Goal: Information Seeking & Learning: Check status

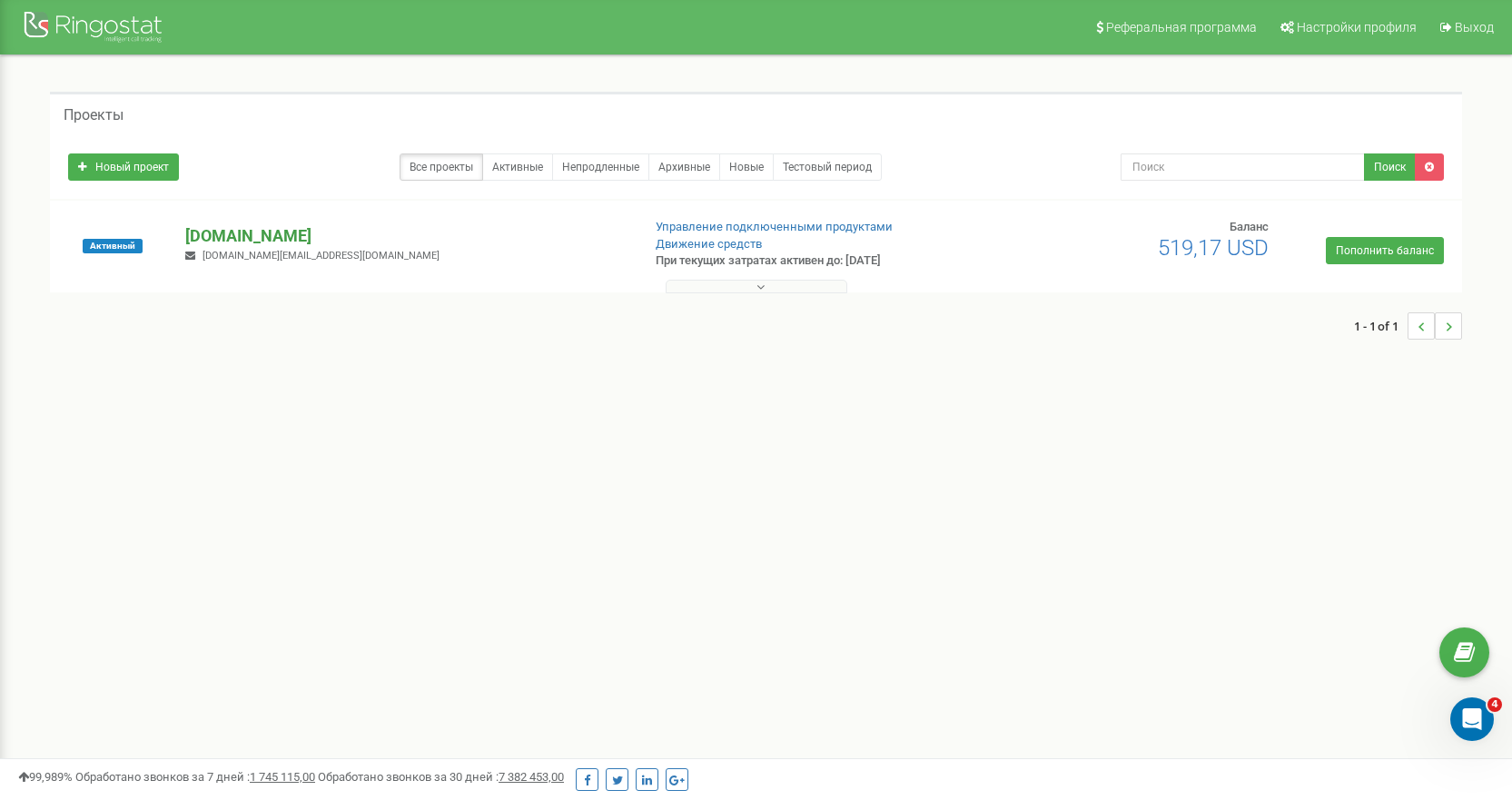
click at [218, 225] on p "[DOMAIN_NAME]" at bounding box center [405, 237] width 441 height 24
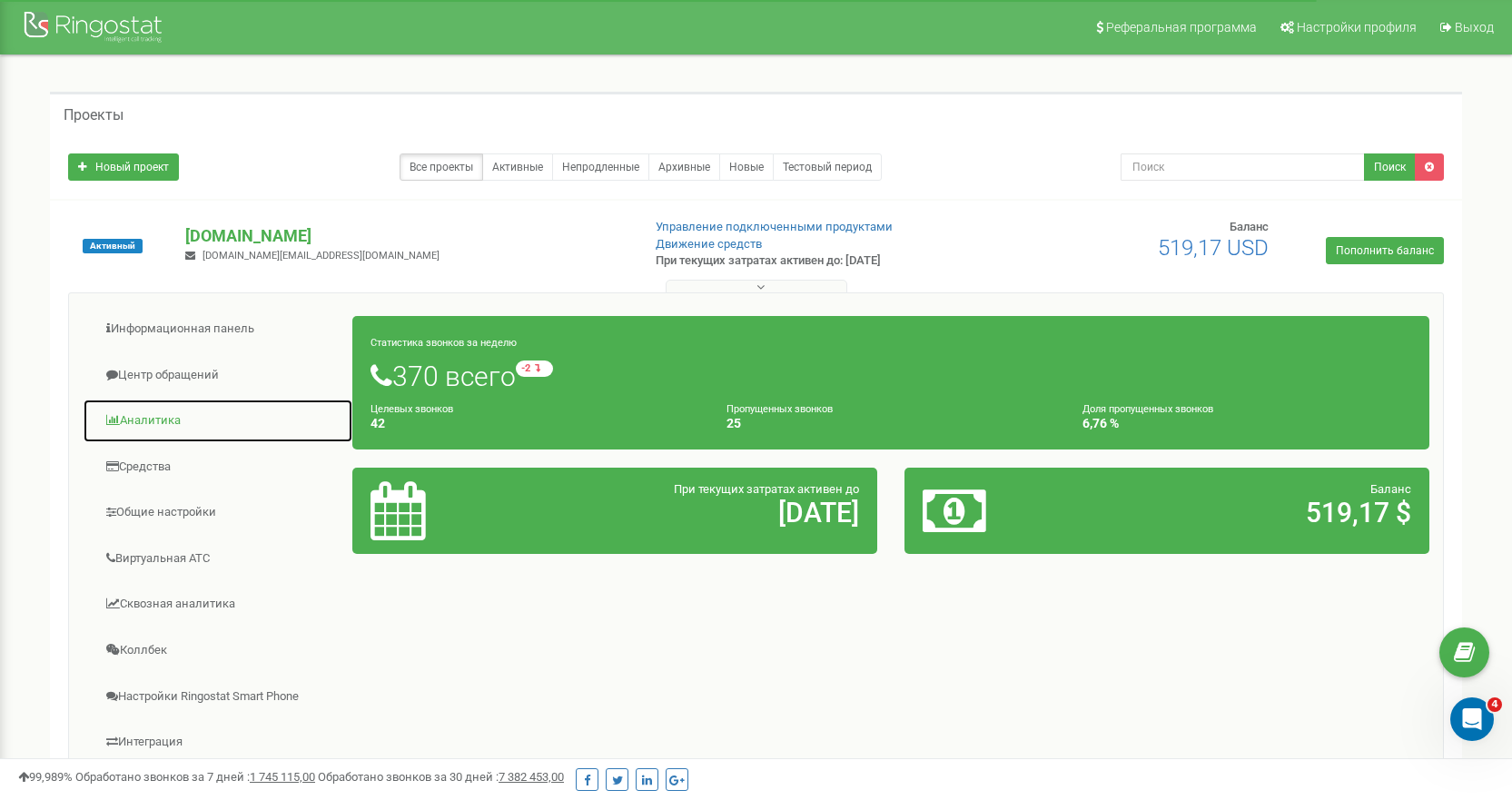
click at [152, 412] on link "Аналитика" at bounding box center [218, 421] width 271 height 44
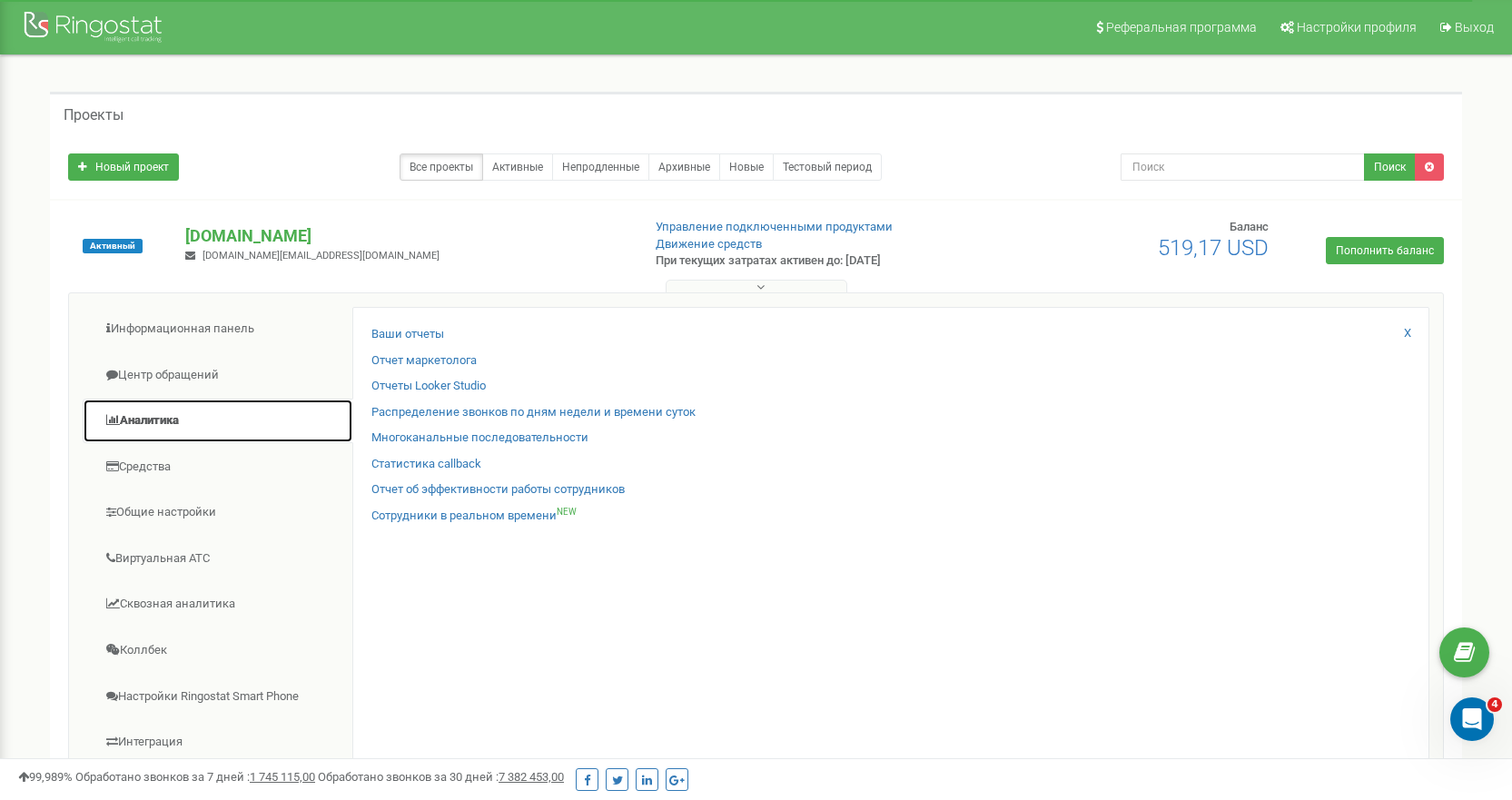
click at [152, 419] on link "Аналитика" at bounding box center [218, 421] width 271 height 44
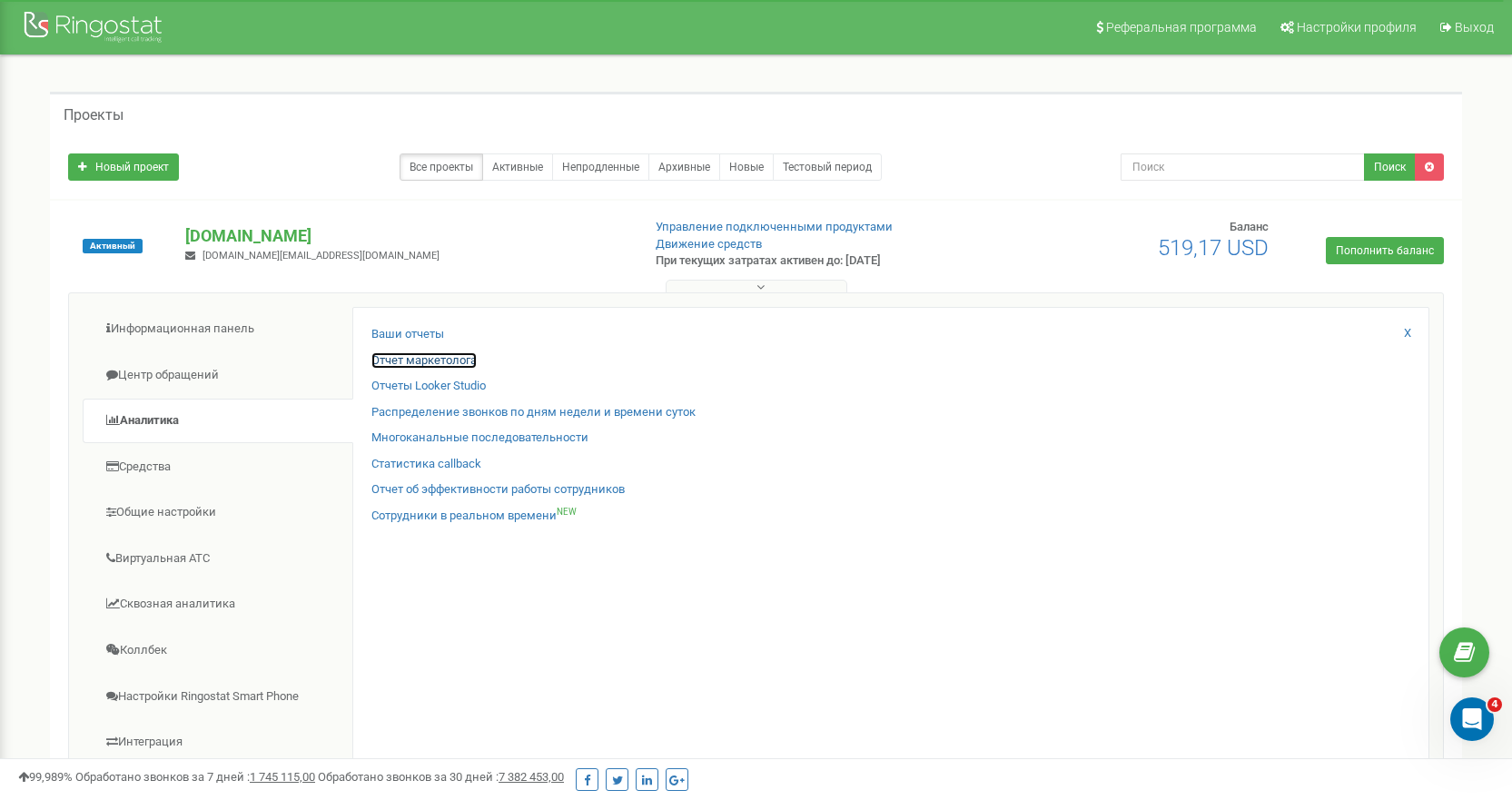
click at [429, 361] on link "Отчет маркетолога" at bounding box center [424, 361] width 105 height 17
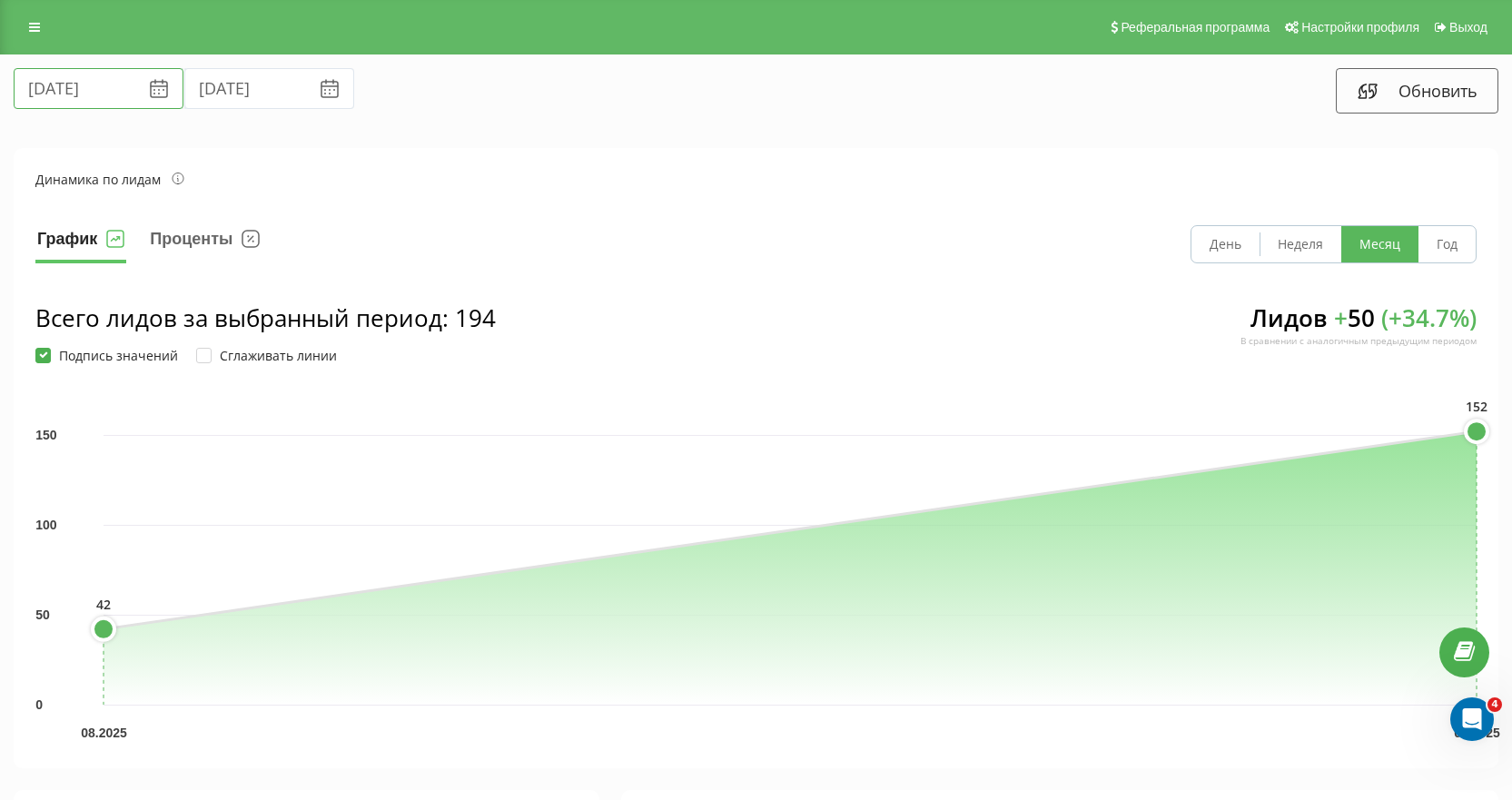
click at [65, 96] on input "[DATE]" at bounding box center [98, 88] width 170 height 41
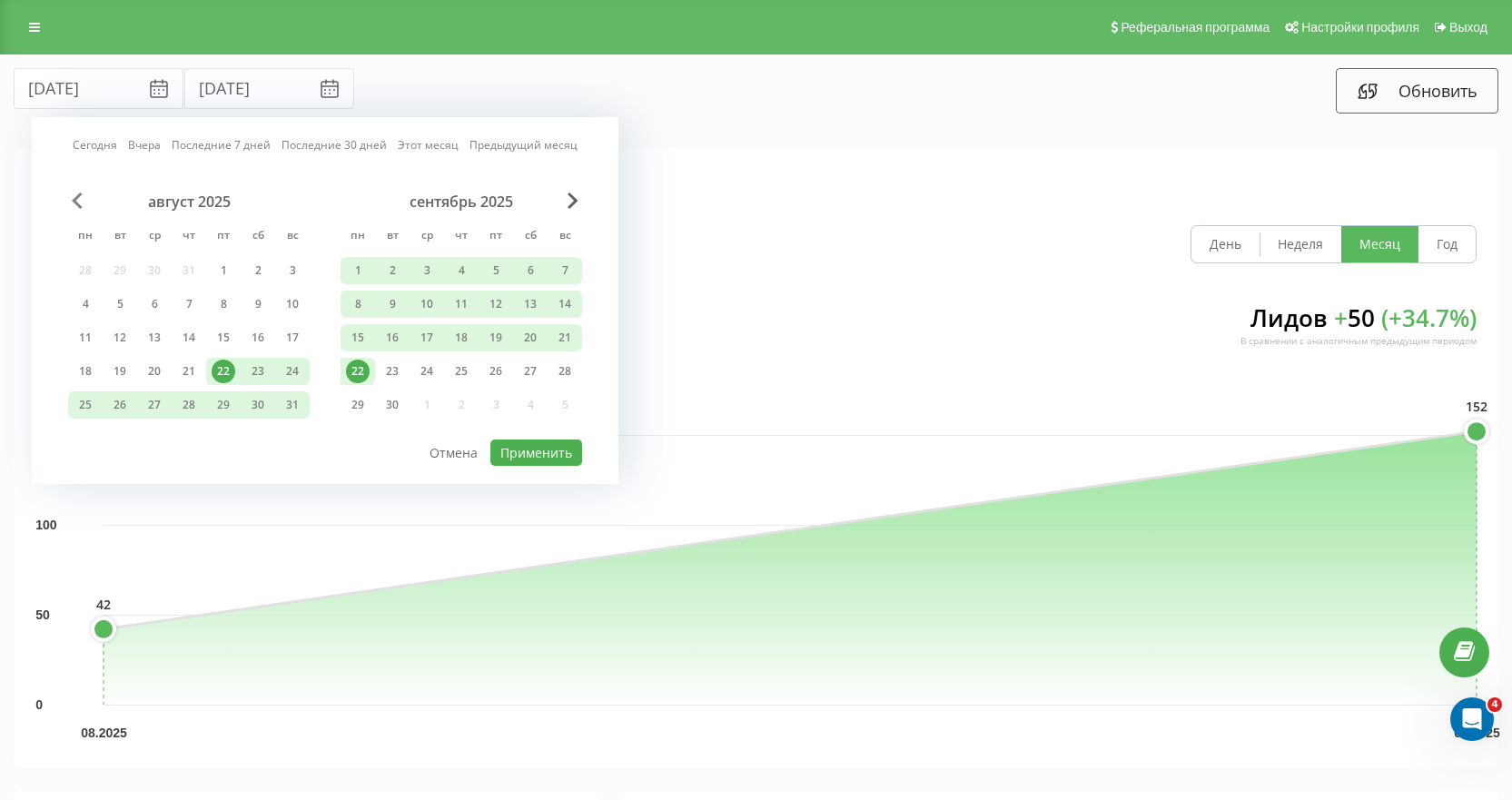
click at [76, 203] on span "Previous Month" at bounding box center [77, 201] width 11 height 17
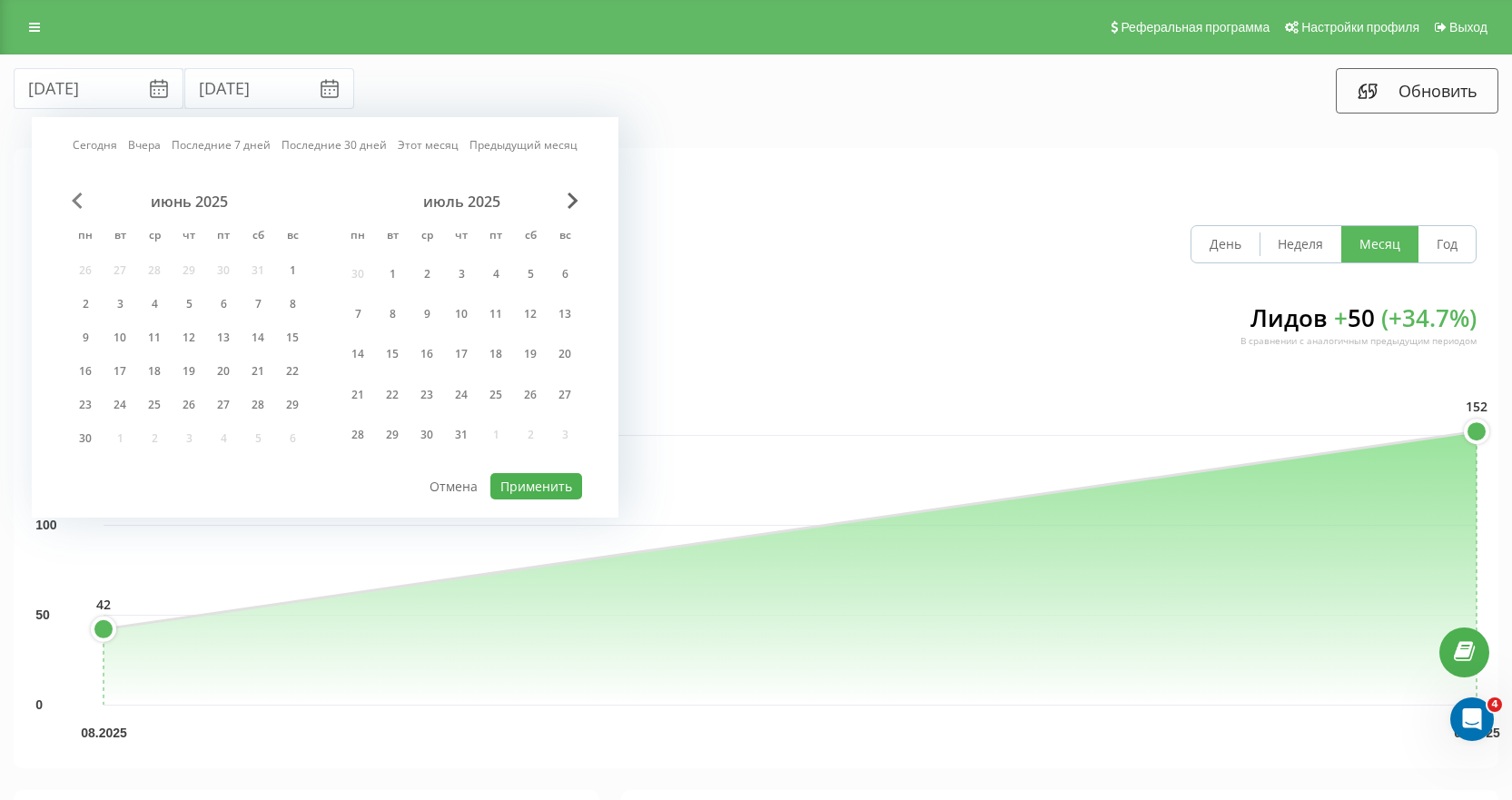
click at [76, 203] on span "Previous Month" at bounding box center [77, 201] width 11 height 17
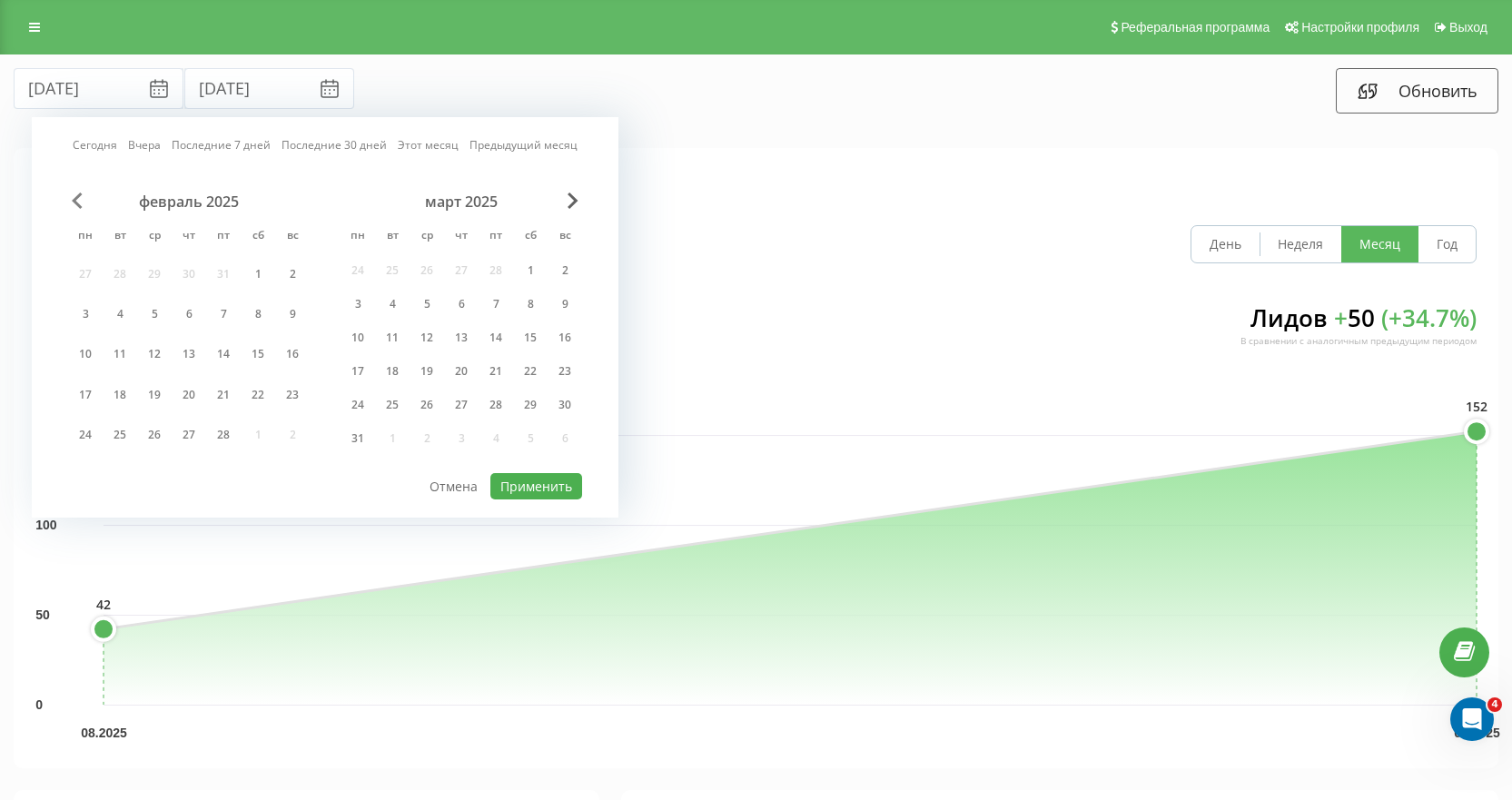
click at [76, 203] on span "Previous Month" at bounding box center [77, 201] width 11 height 17
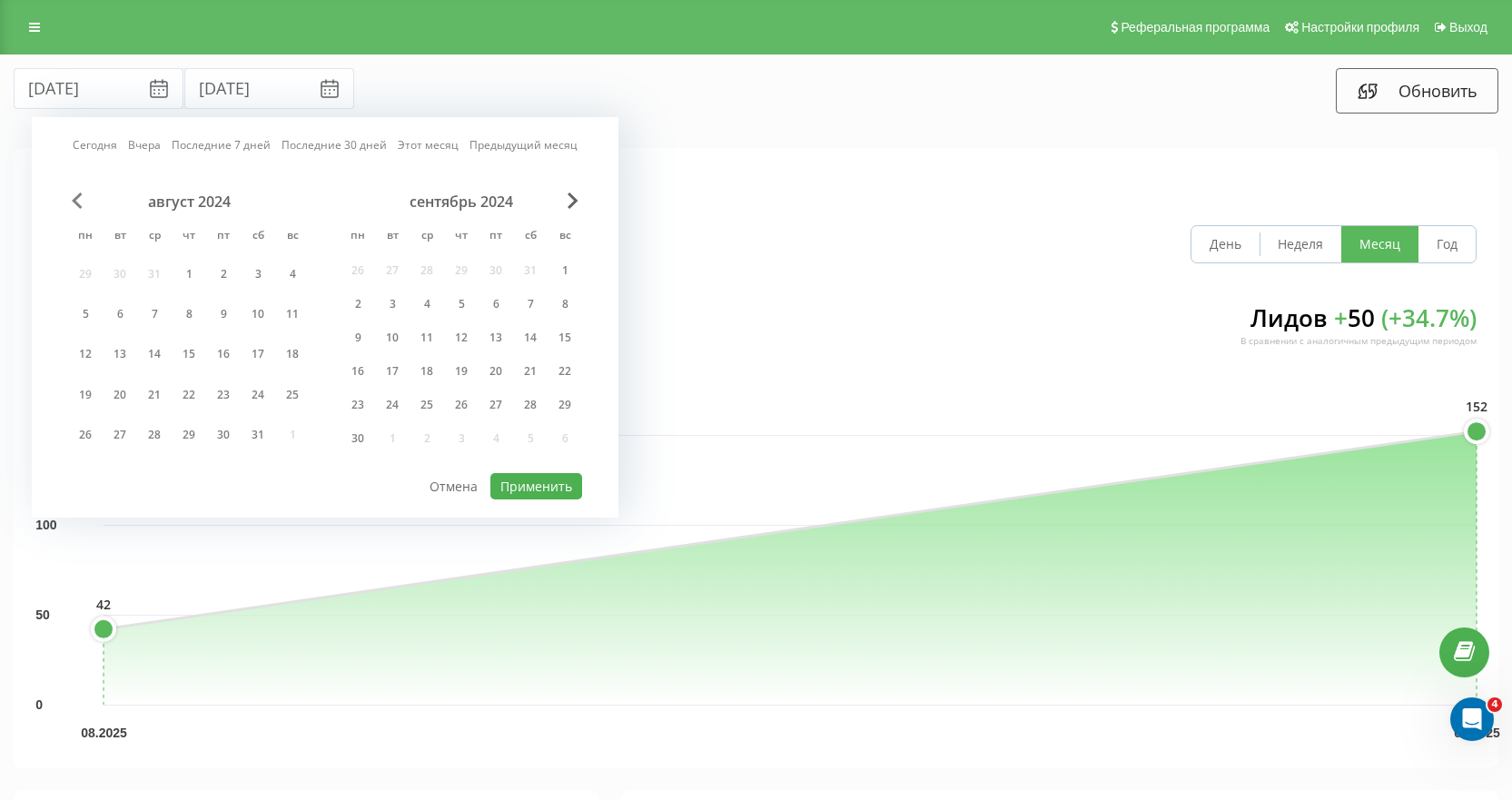
click at [76, 203] on span "Previous Month" at bounding box center [77, 201] width 11 height 17
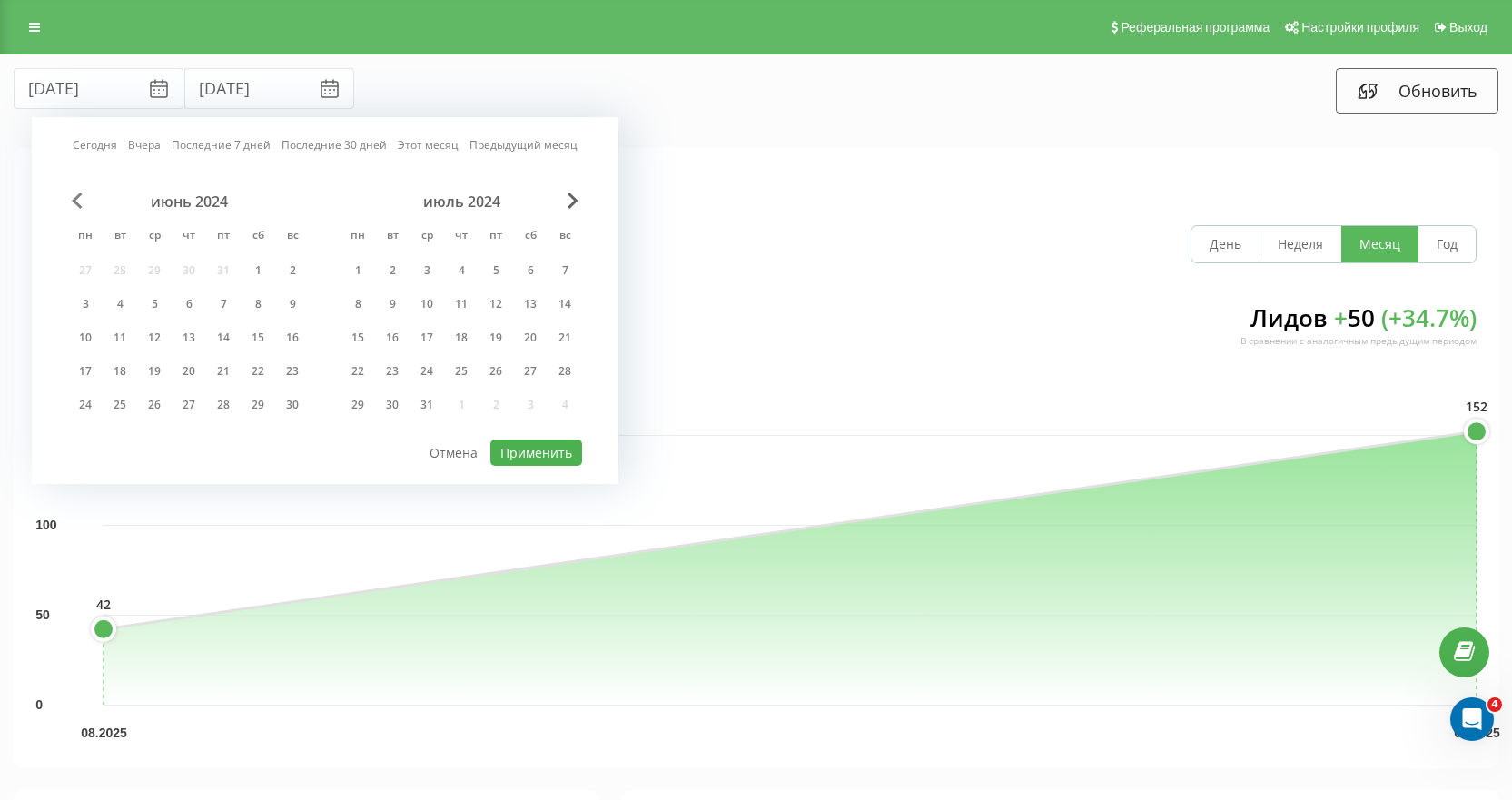
click at [76, 203] on span "Previous Month" at bounding box center [77, 201] width 11 height 17
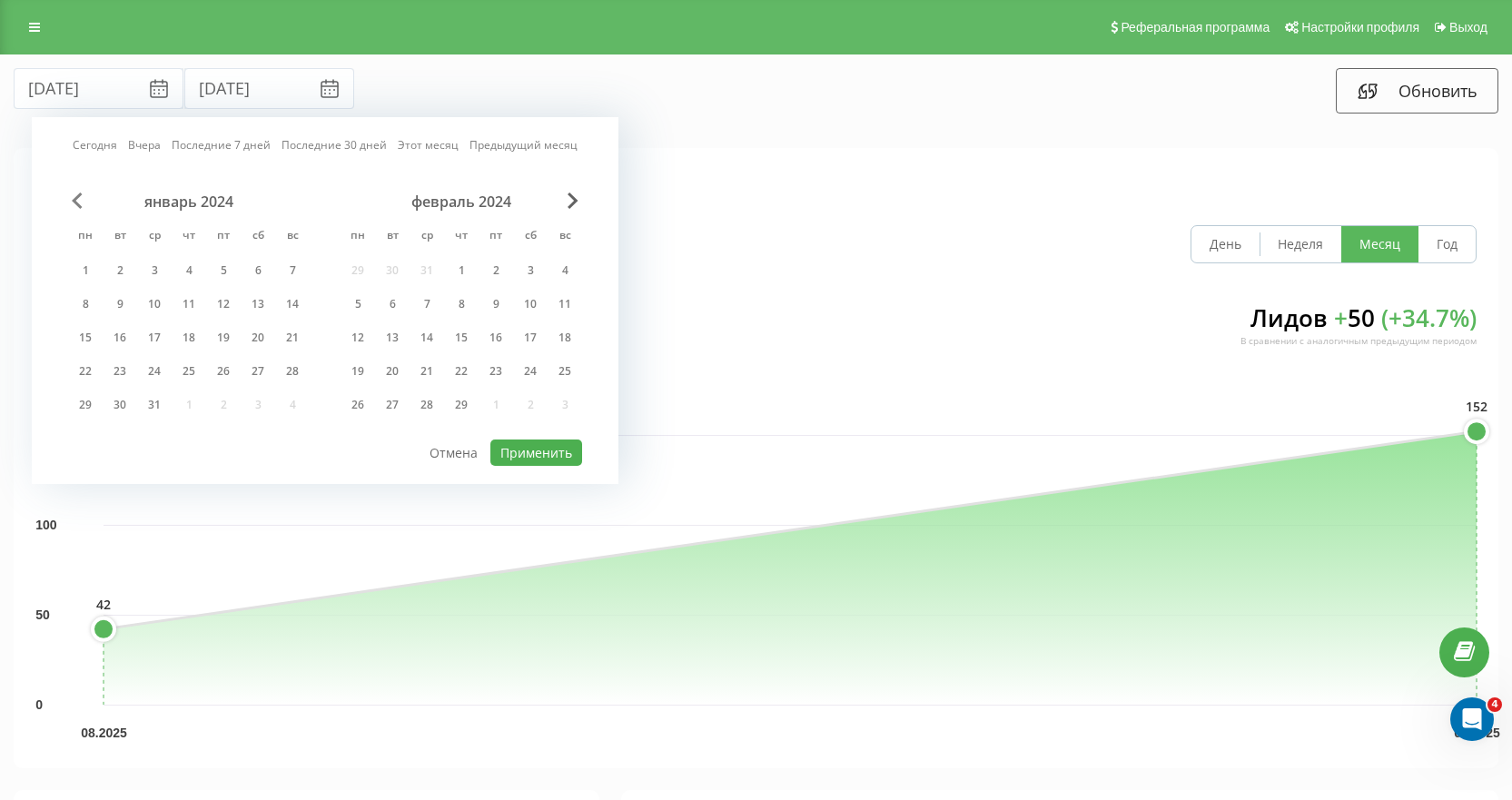
click at [76, 203] on span "Previous Month" at bounding box center [77, 201] width 11 height 17
click at [199, 400] on div "30" at bounding box center [189, 405] width 24 height 24
click at [577, 206] on span "Next Month" at bounding box center [573, 201] width 11 height 17
click at [577, 205] on span "Next Month" at bounding box center [573, 201] width 11 height 17
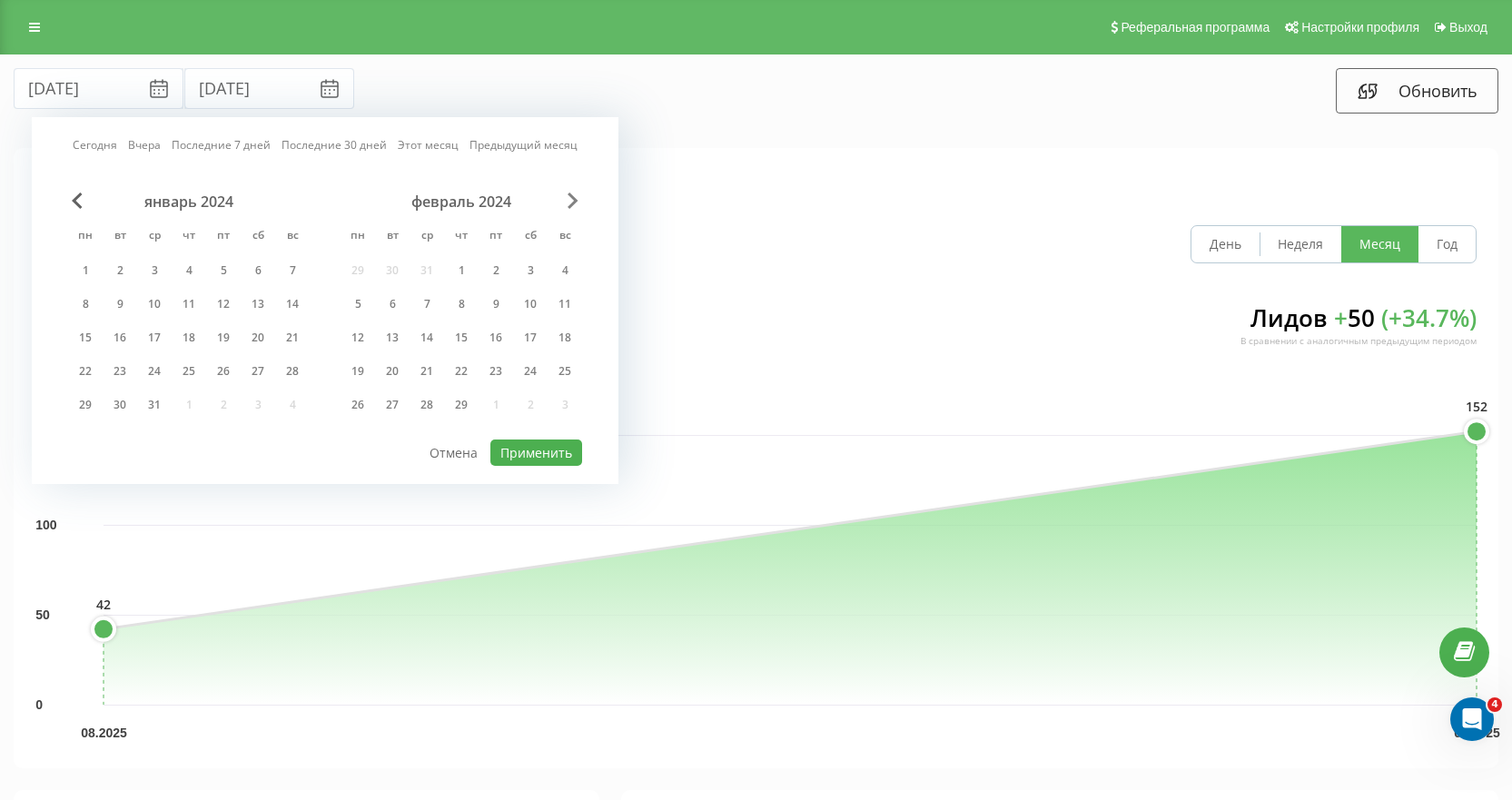
click at [577, 201] on span "Next Month" at bounding box center [573, 201] width 11 height 17
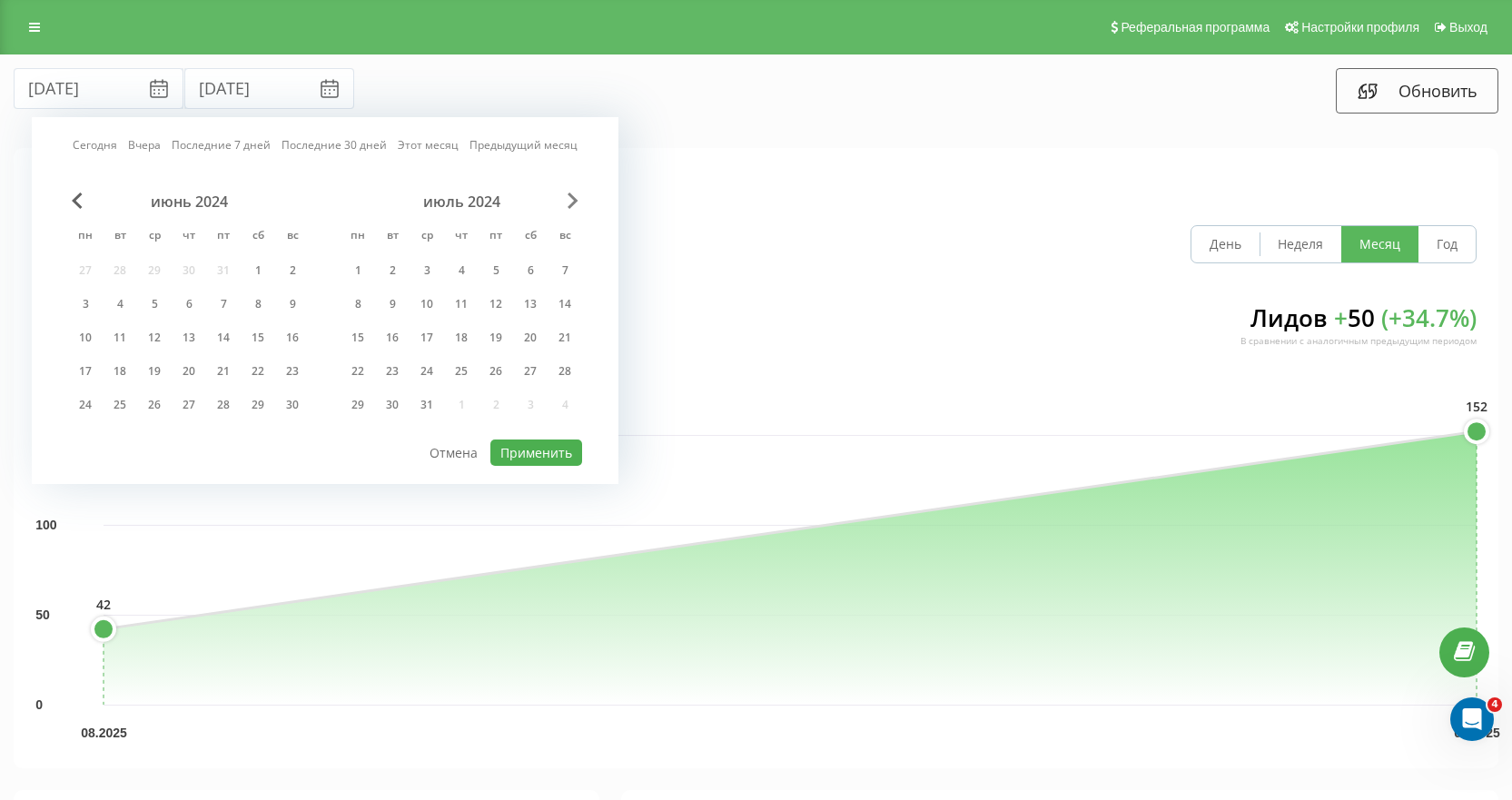
click at [577, 201] on span "Next Month" at bounding box center [573, 201] width 11 height 17
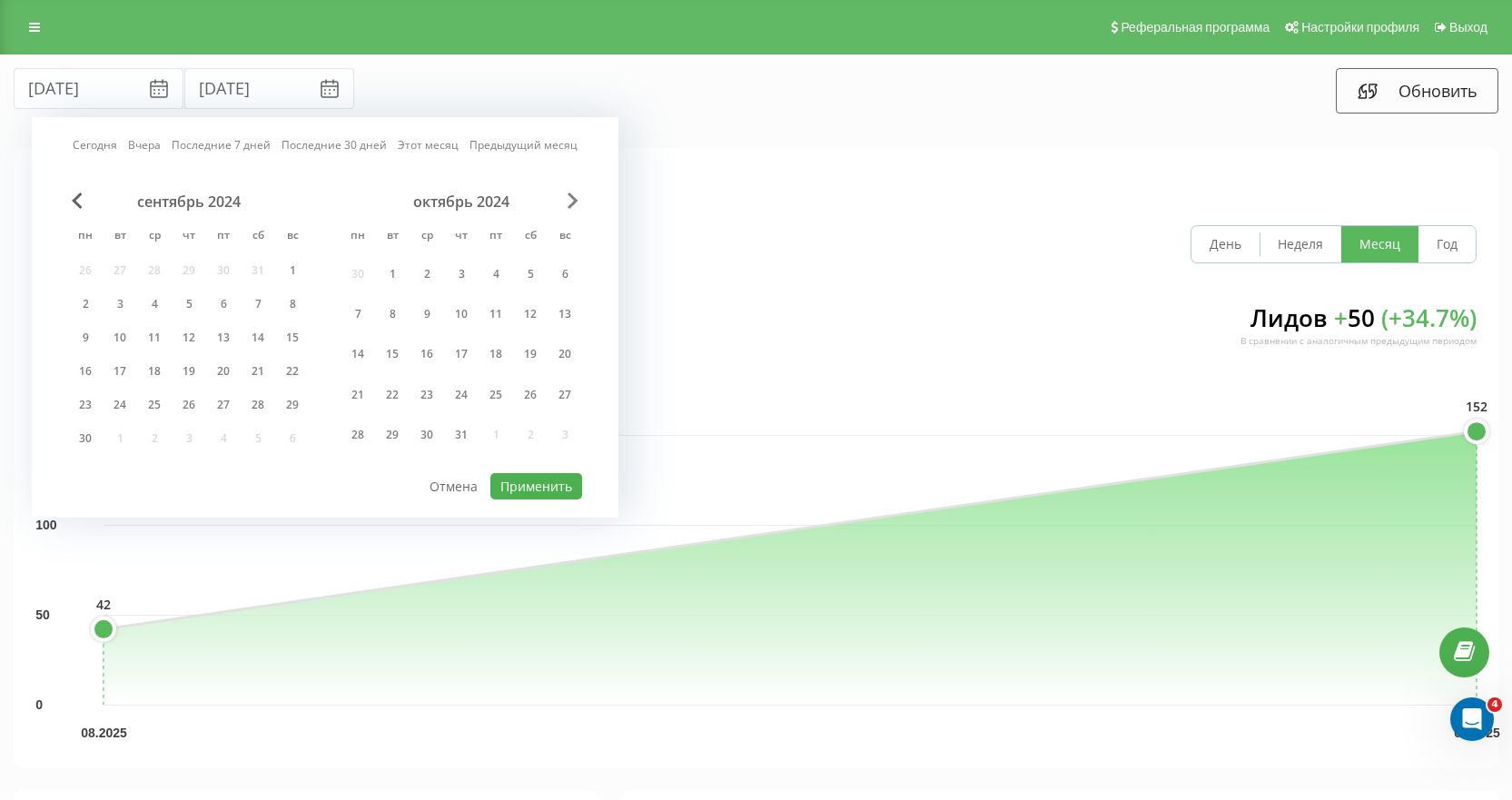
click at [577, 201] on span "Next Month" at bounding box center [573, 201] width 11 height 17
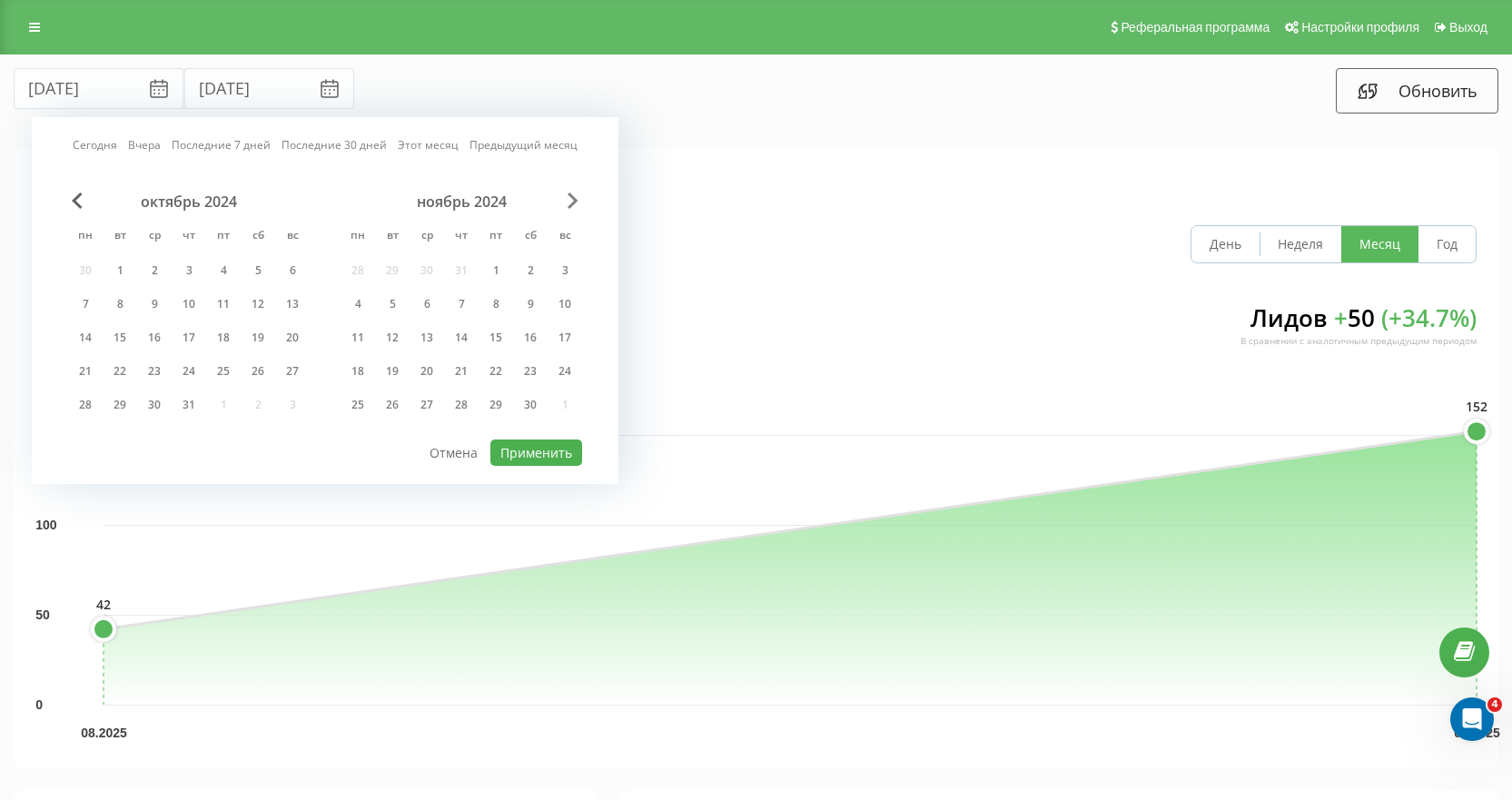
click at [577, 201] on span "Next Month" at bounding box center [573, 201] width 11 height 17
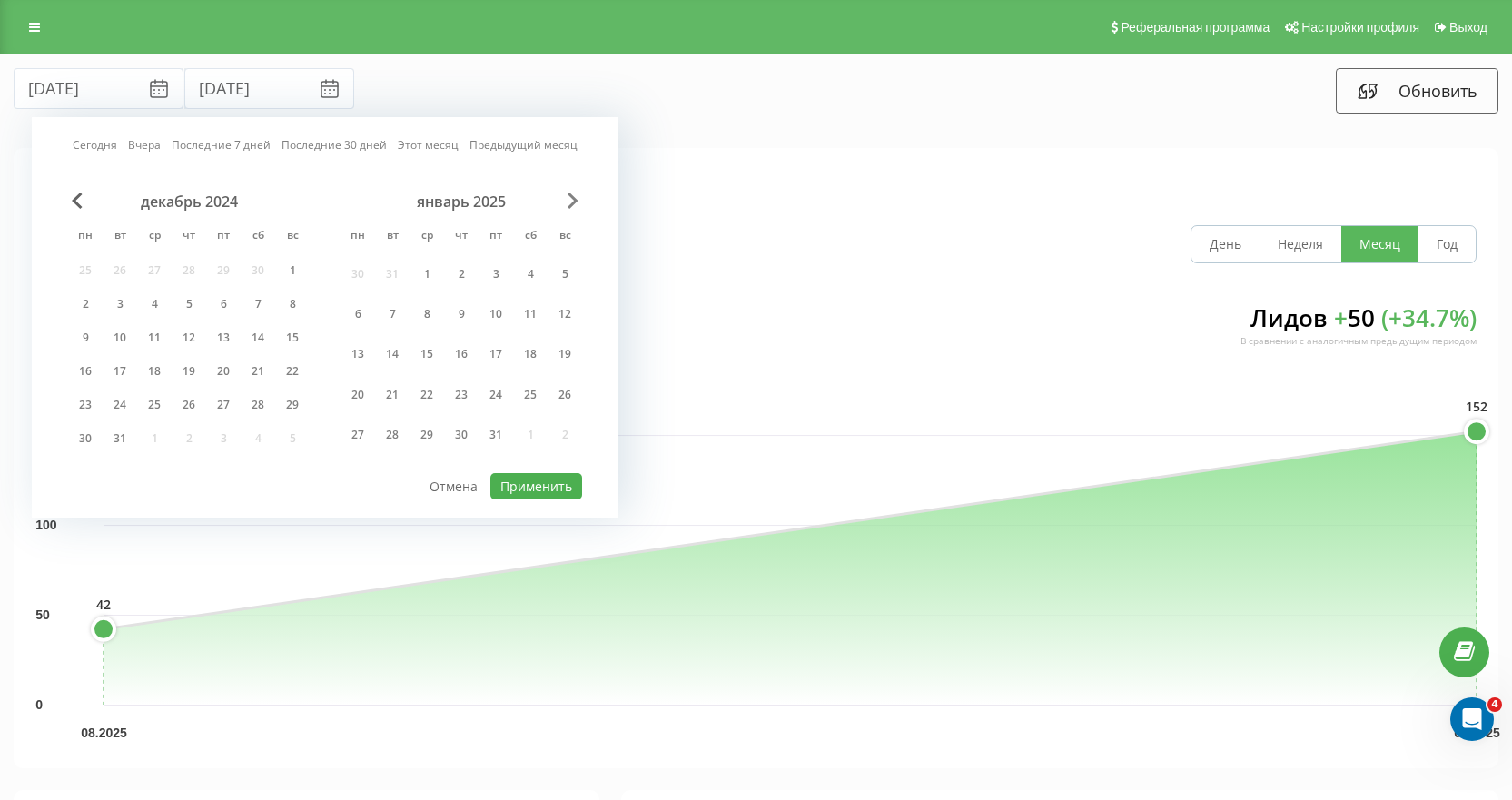
click at [577, 201] on span "Next Month" at bounding box center [573, 201] width 11 height 17
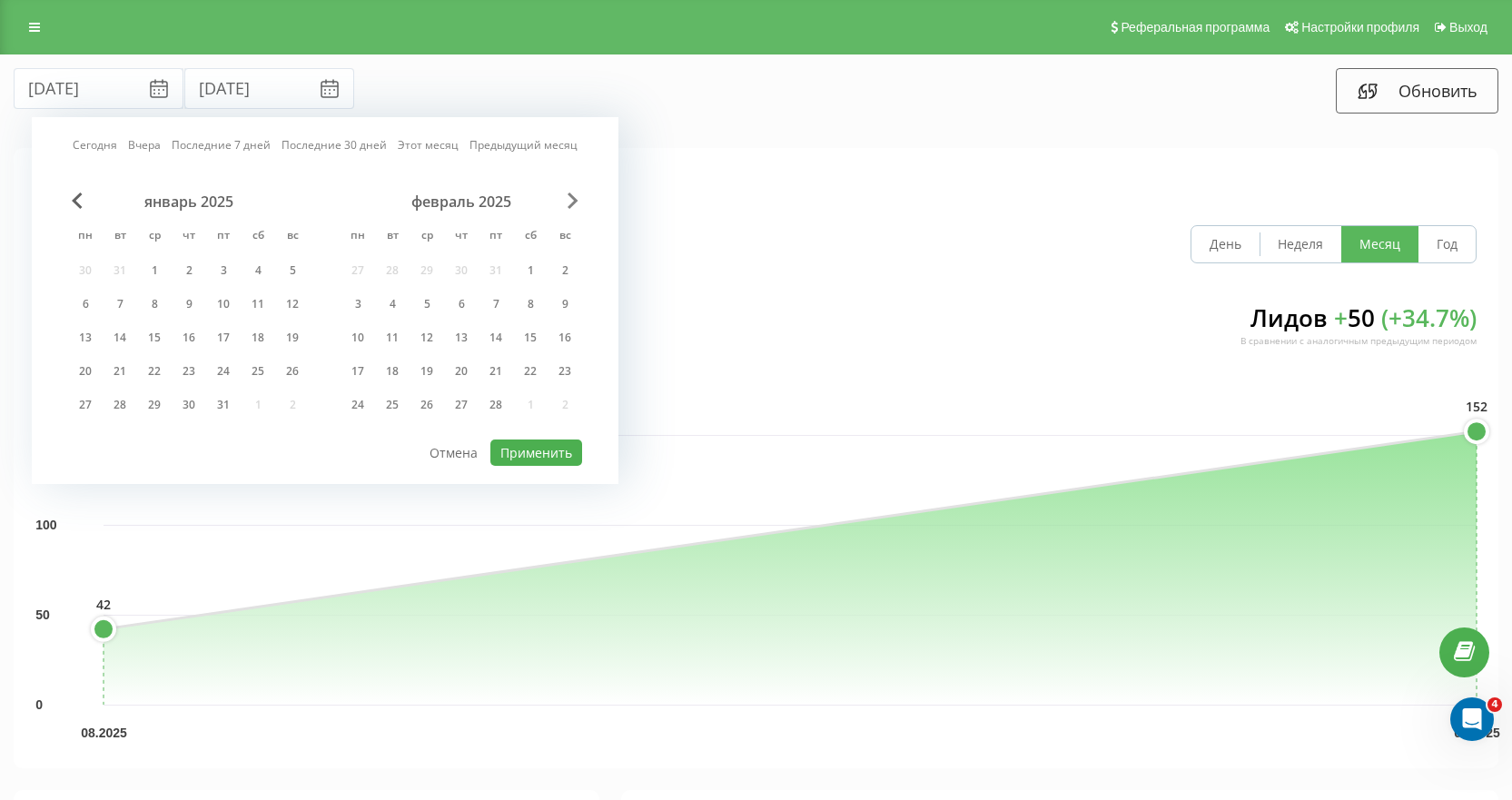
click at [577, 201] on span "Next Month" at bounding box center [573, 201] width 11 height 17
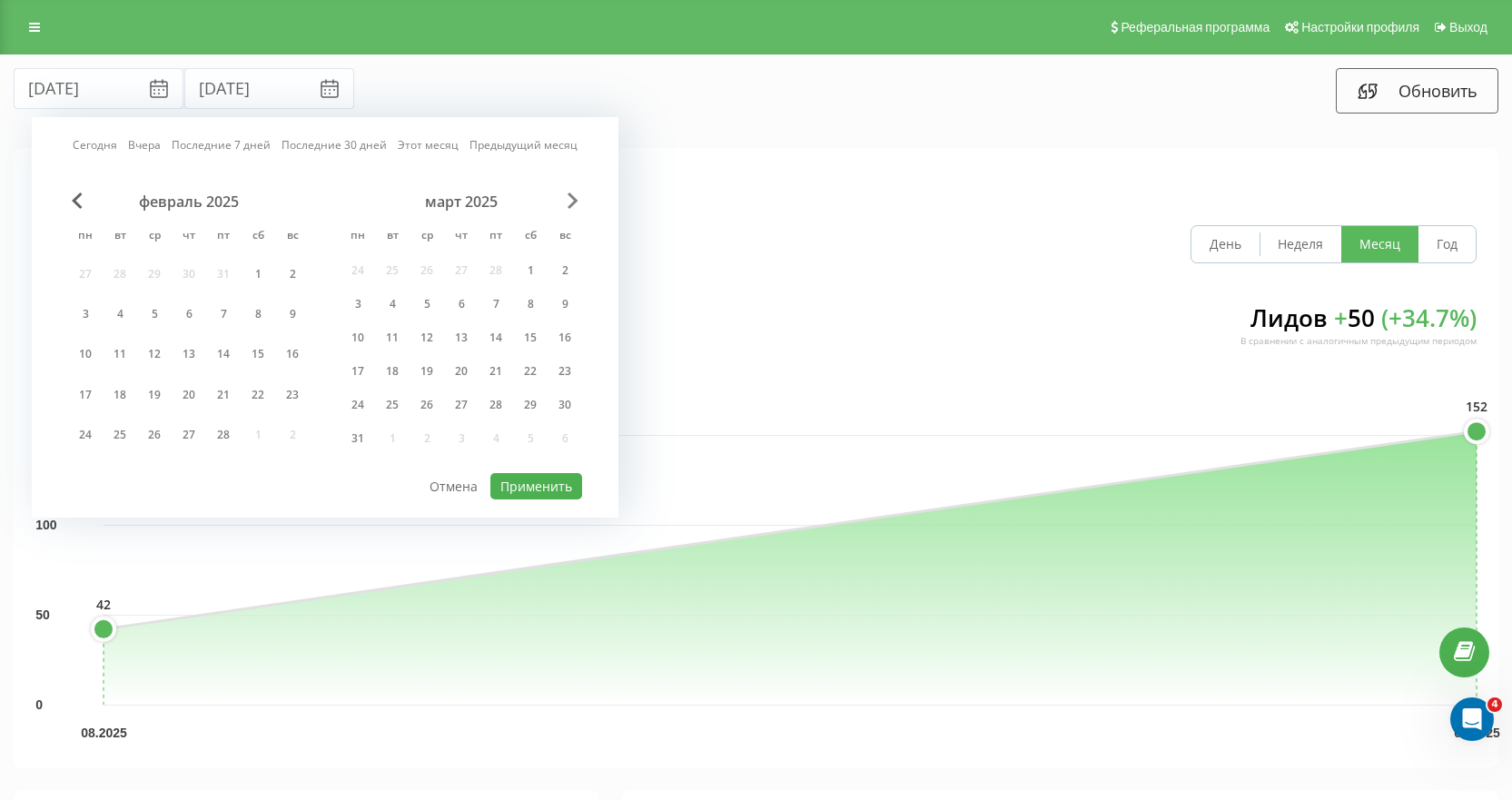
click at [577, 201] on span "Next Month" at bounding box center [573, 201] width 11 height 17
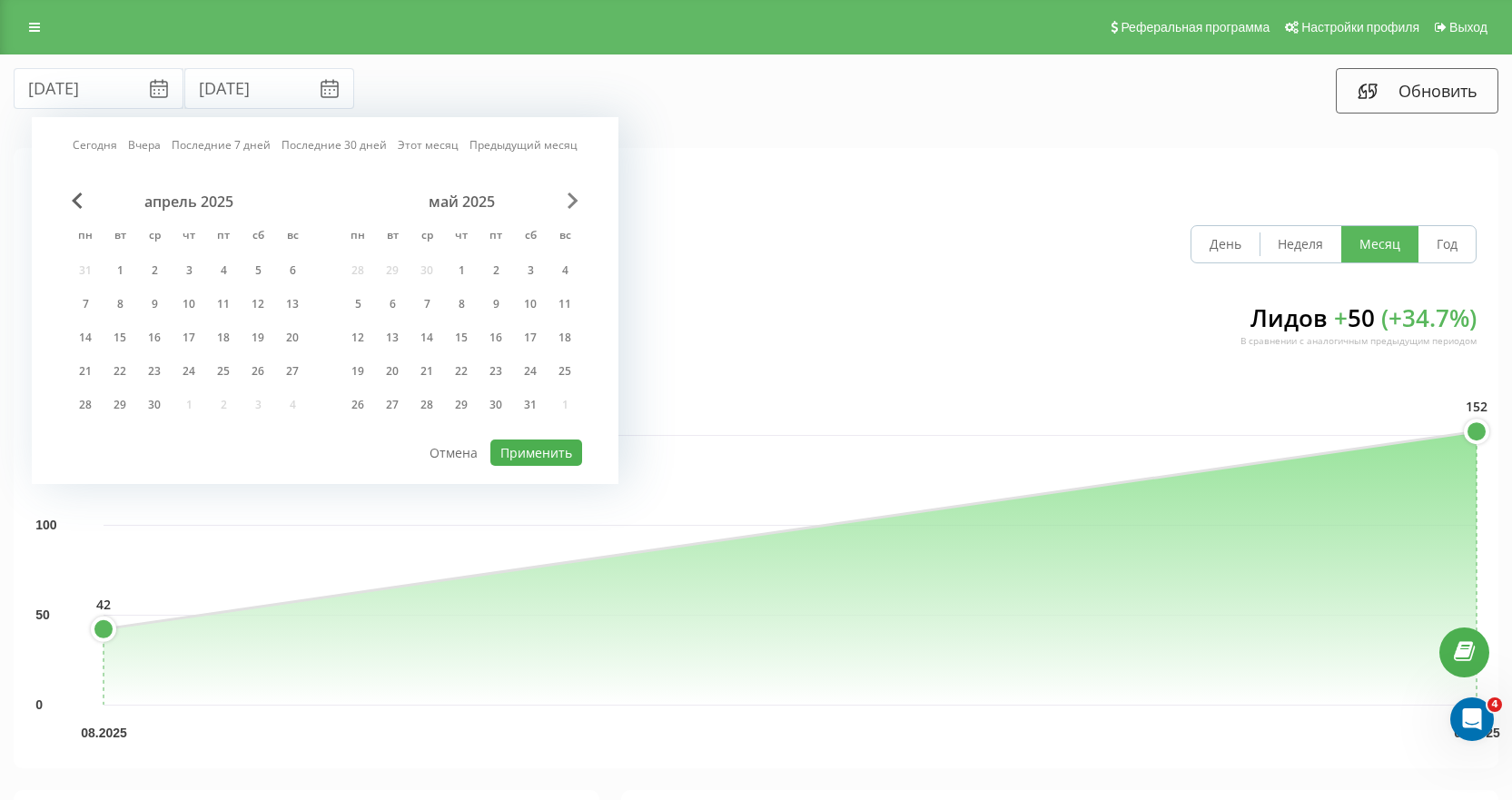
click at [577, 201] on span "Next Month" at bounding box center [573, 201] width 11 height 17
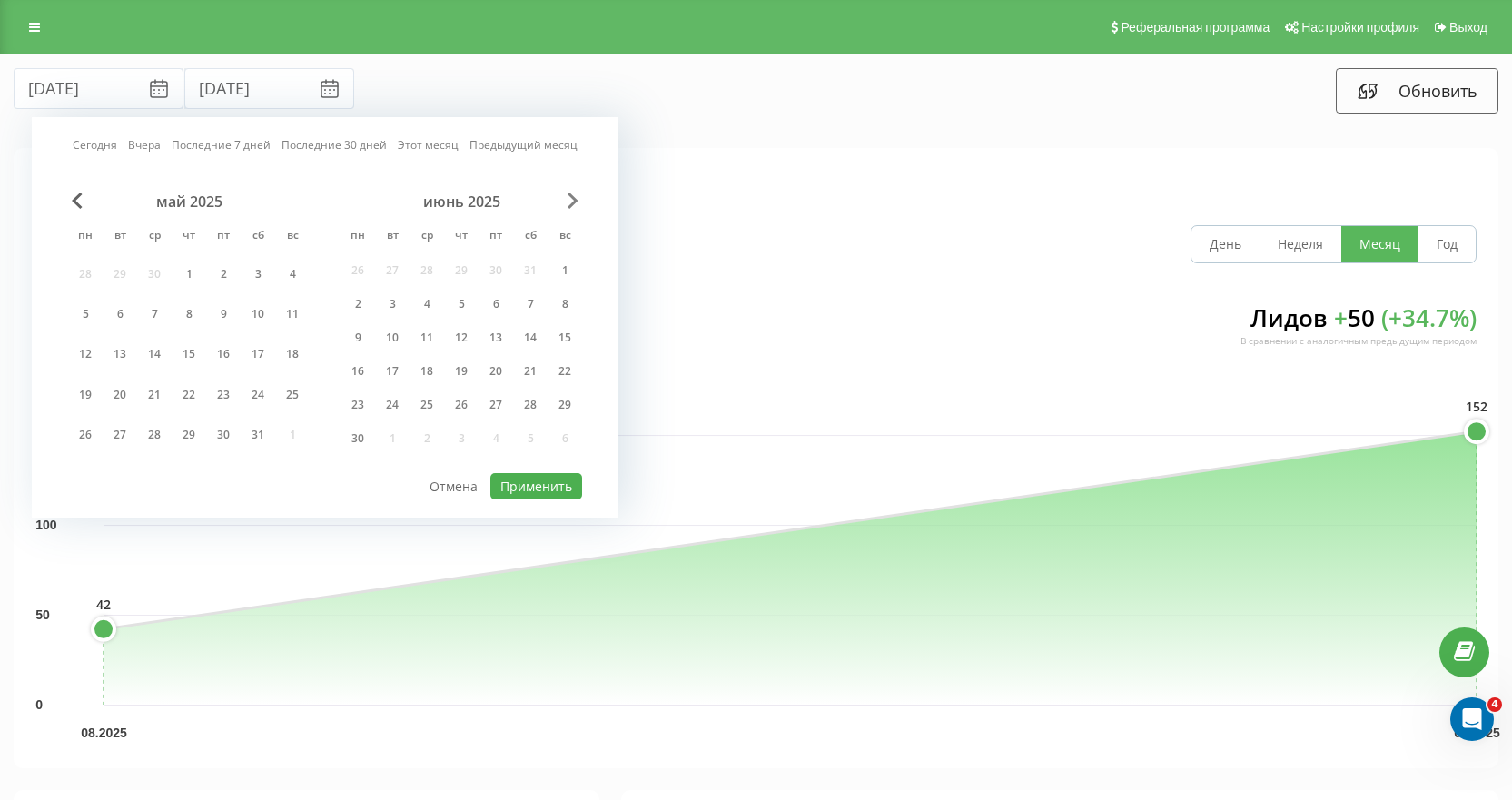
click at [577, 201] on span "Next Month" at bounding box center [573, 201] width 11 height 17
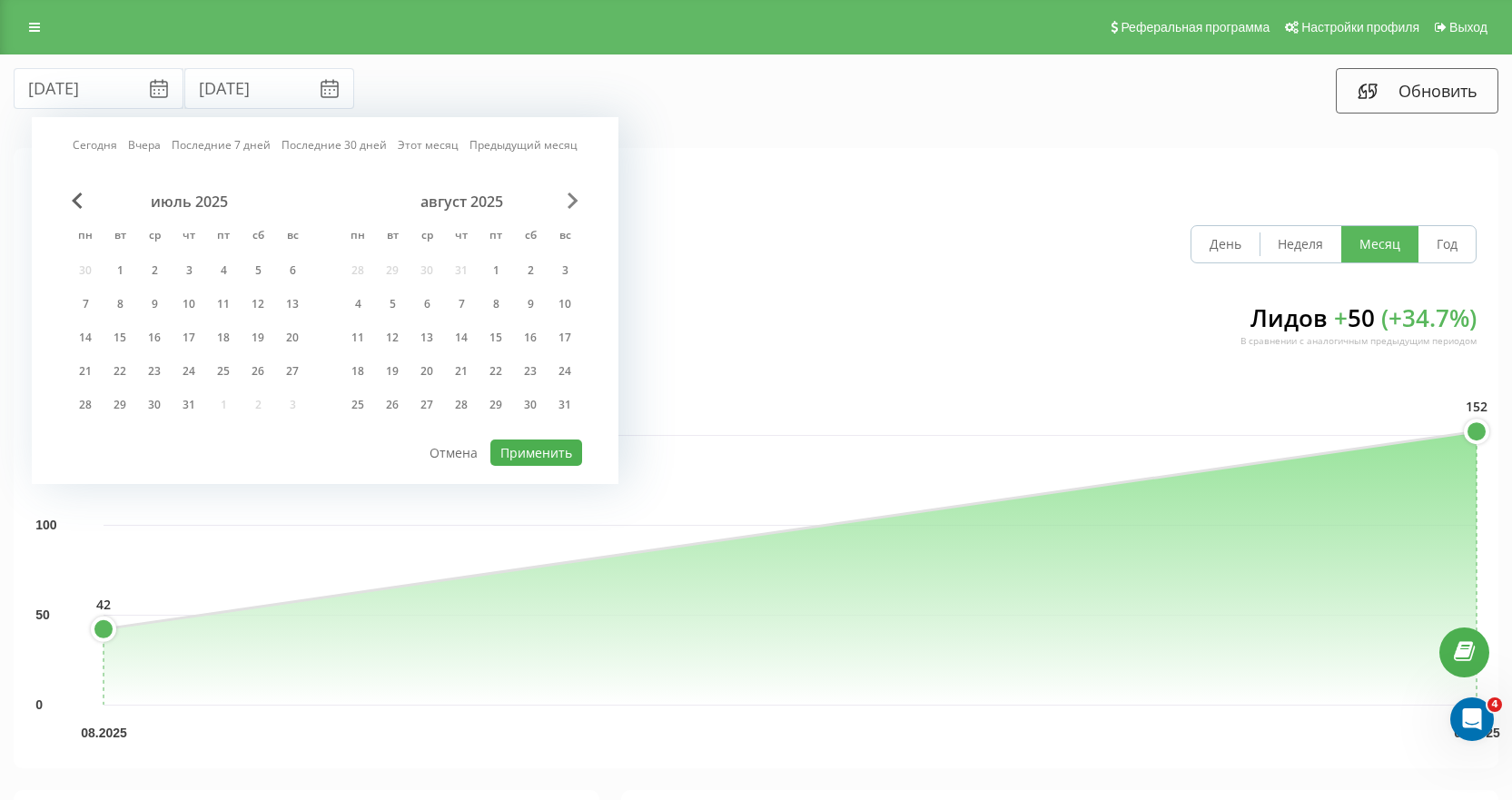
click at [577, 201] on span "Next Month" at bounding box center [573, 201] width 11 height 17
click at [226, 406] on div "31" at bounding box center [224, 405] width 24 height 24
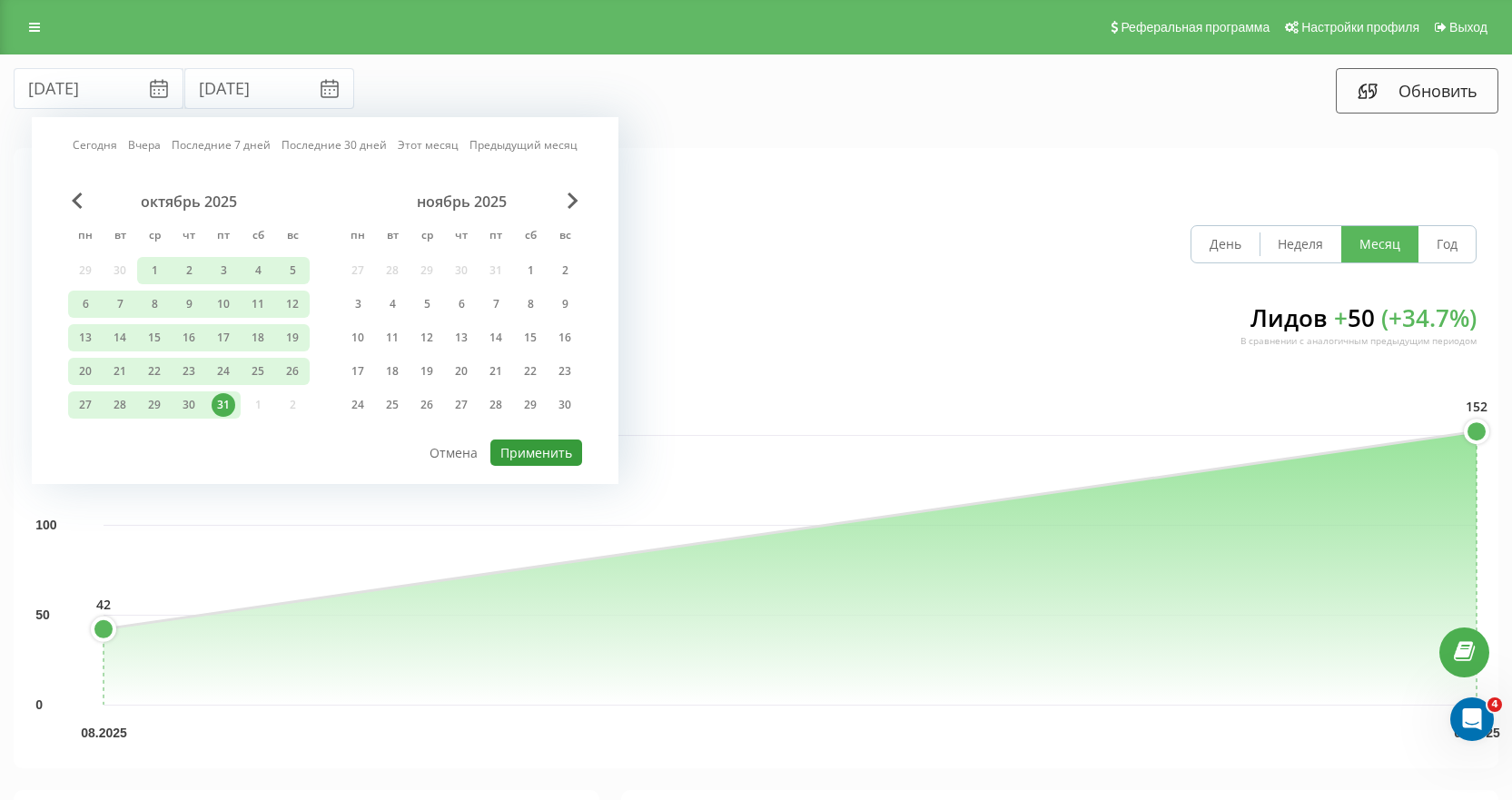
click at [525, 451] on button "Применить" at bounding box center [537, 453] width 92 height 27
type input "[DATE]"
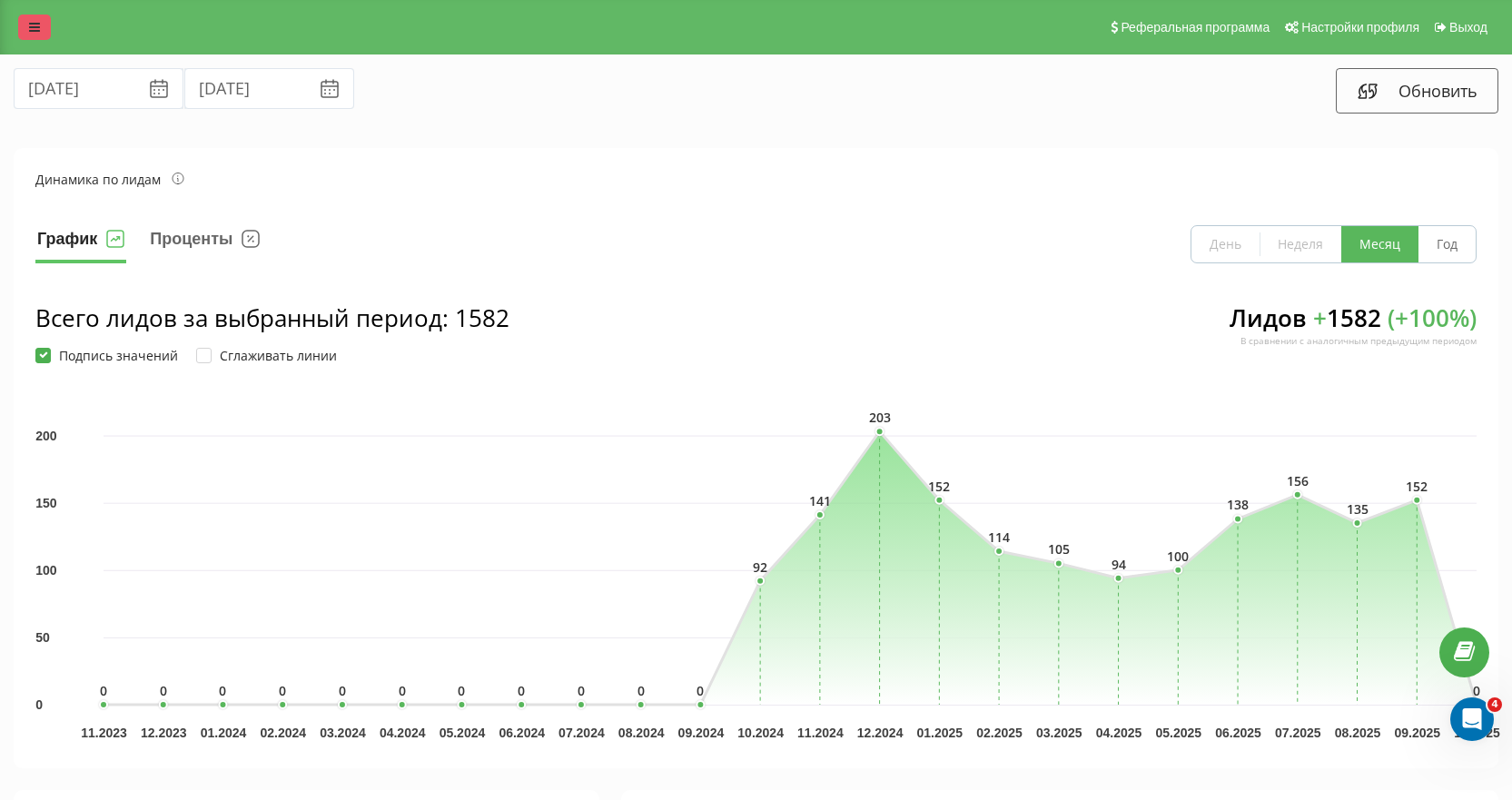
click at [37, 34] on link at bounding box center [35, 28] width 33 height 26
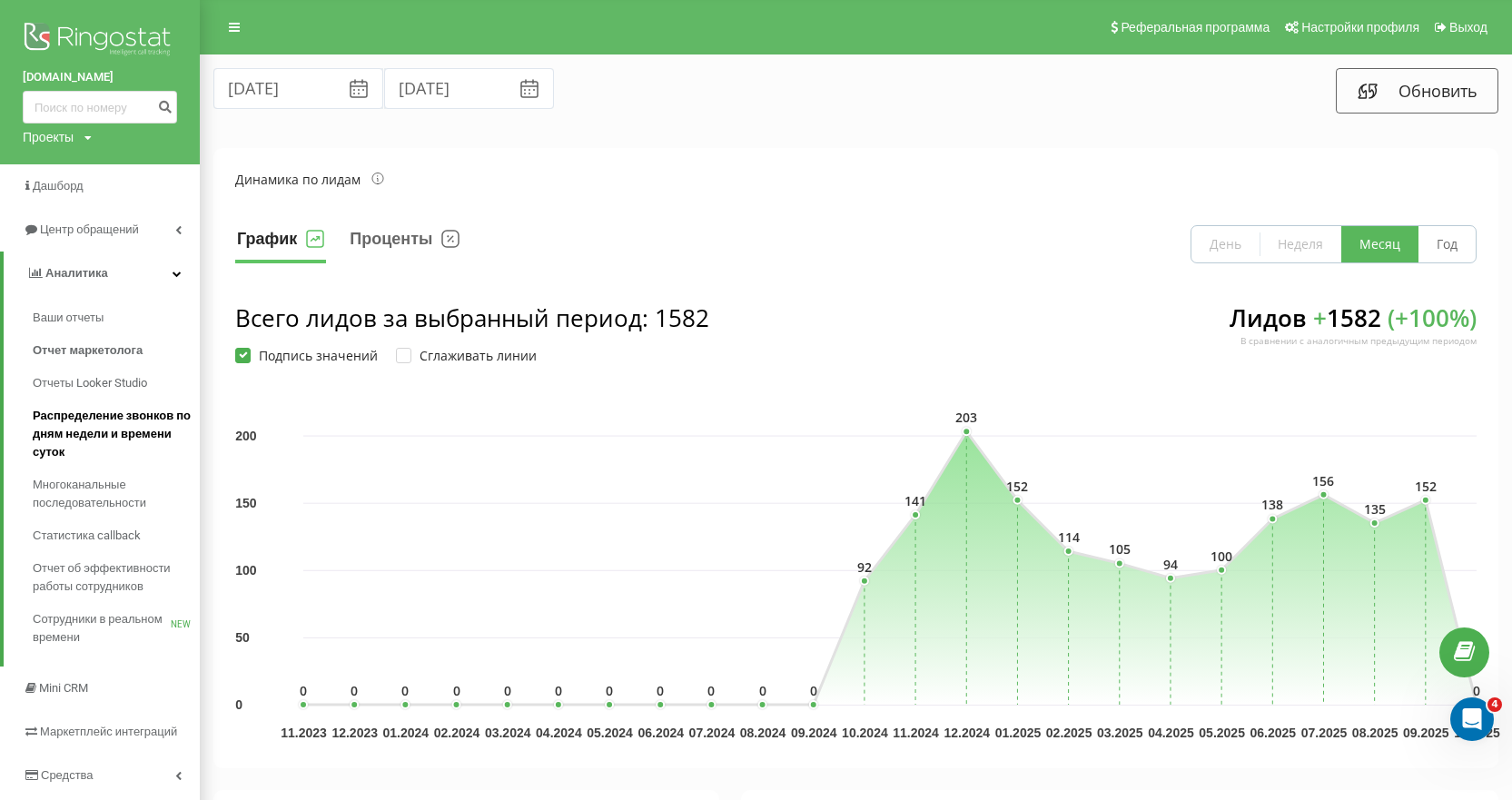
click at [117, 414] on span "Распределение звонков по дням недели и времени суток" at bounding box center [112, 434] width 158 height 54
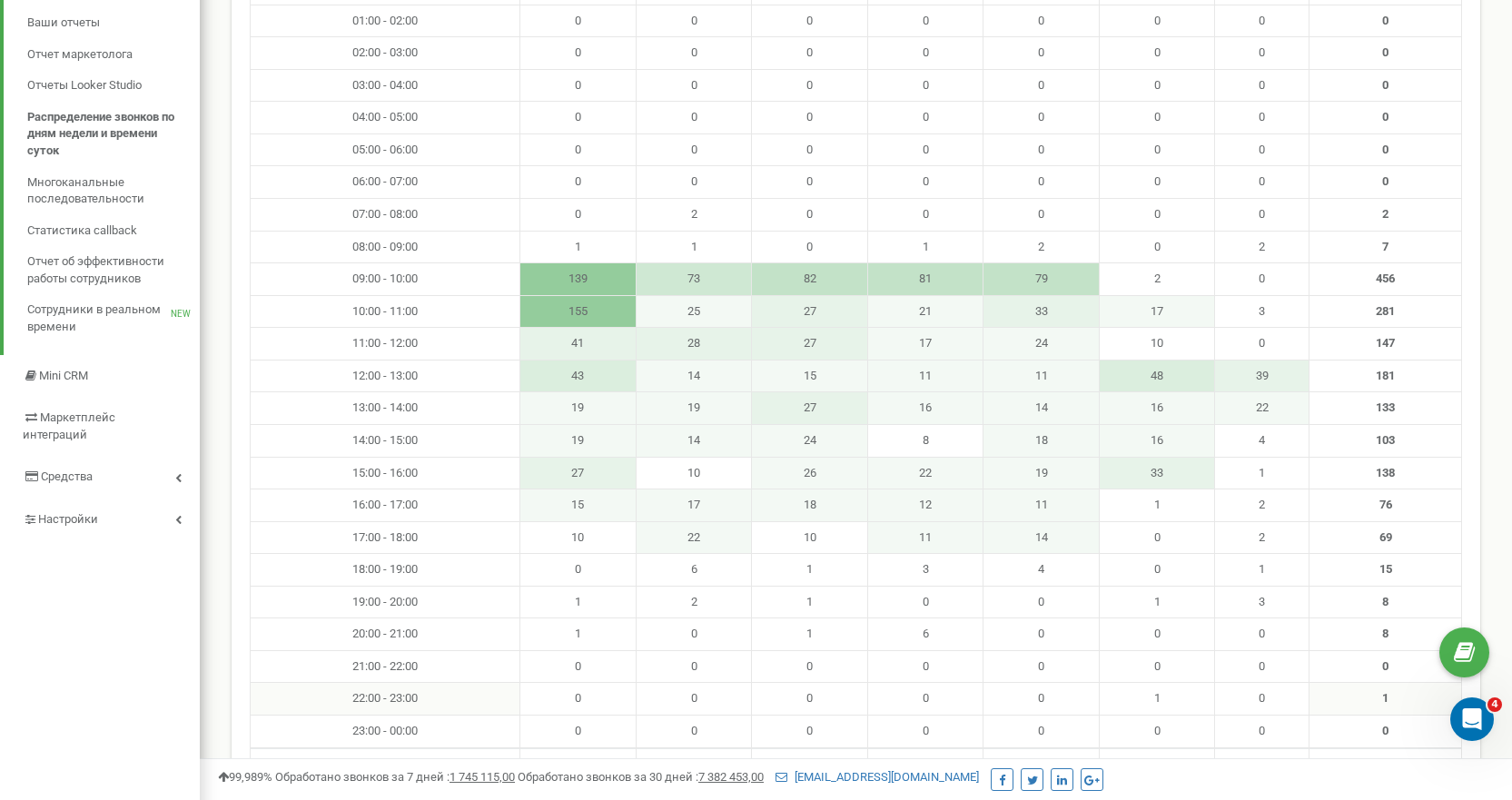
scroll to position [272, 0]
